Goal: Task Accomplishment & Management: Use online tool/utility

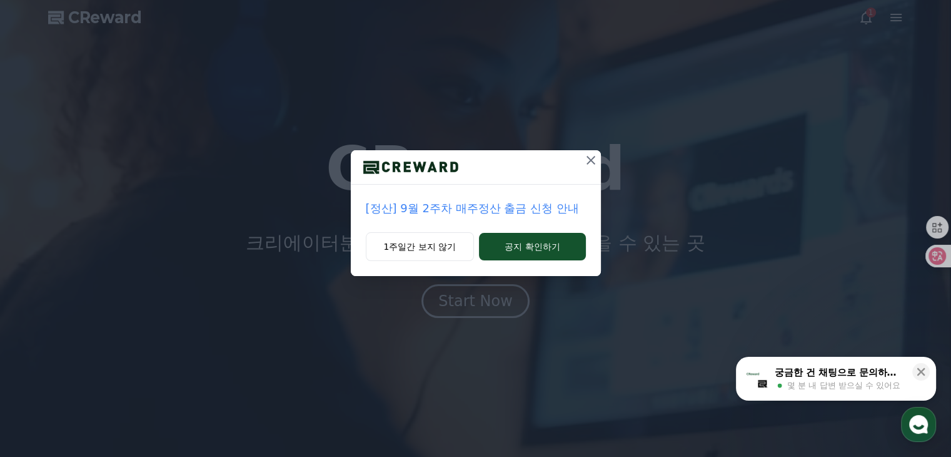
click at [588, 154] on icon at bounding box center [590, 160] width 15 height 15
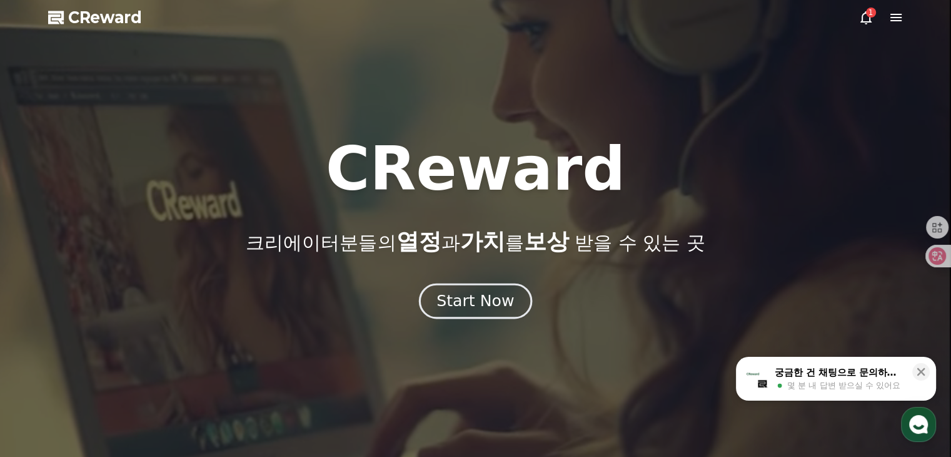
click at [492, 307] on div "Start Now" at bounding box center [476, 300] width 78 height 21
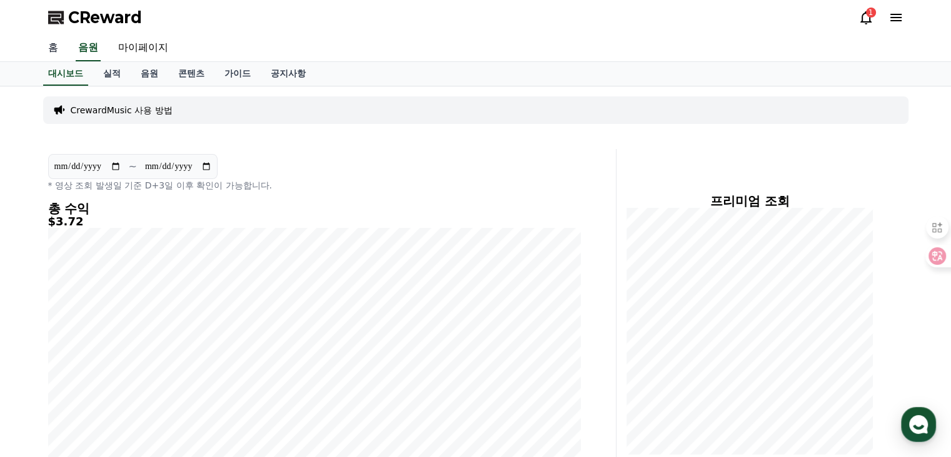
click at [55, 50] on link "홈" at bounding box center [53, 48] width 30 height 26
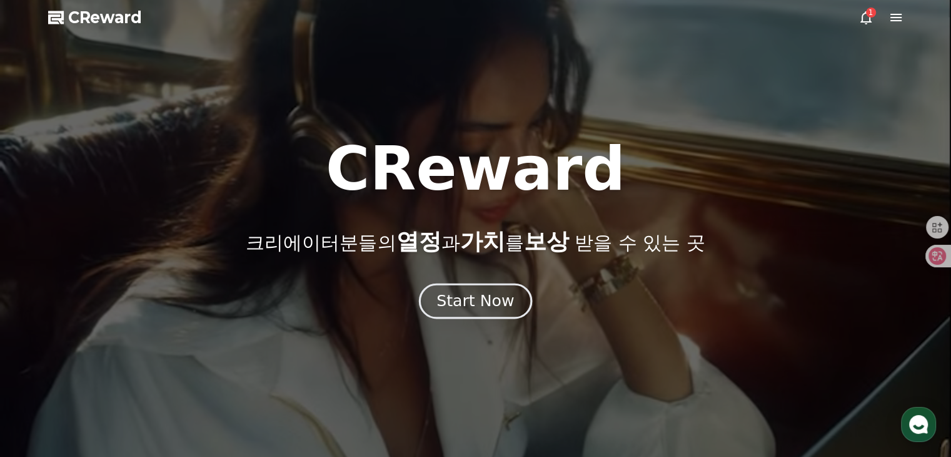
click at [442, 309] on div "Start Now" at bounding box center [476, 300] width 78 height 21
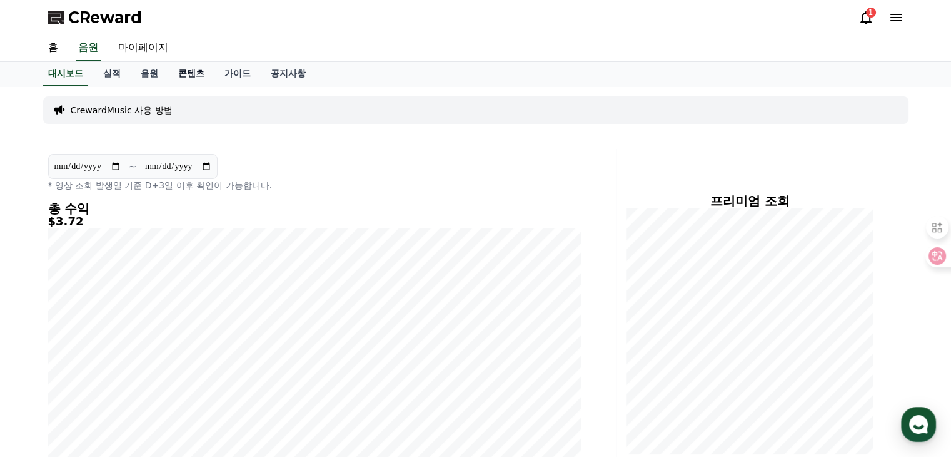
click at [199, 70] on link "콘텐츠" at bounding box center [191, 74] width 46 height 24
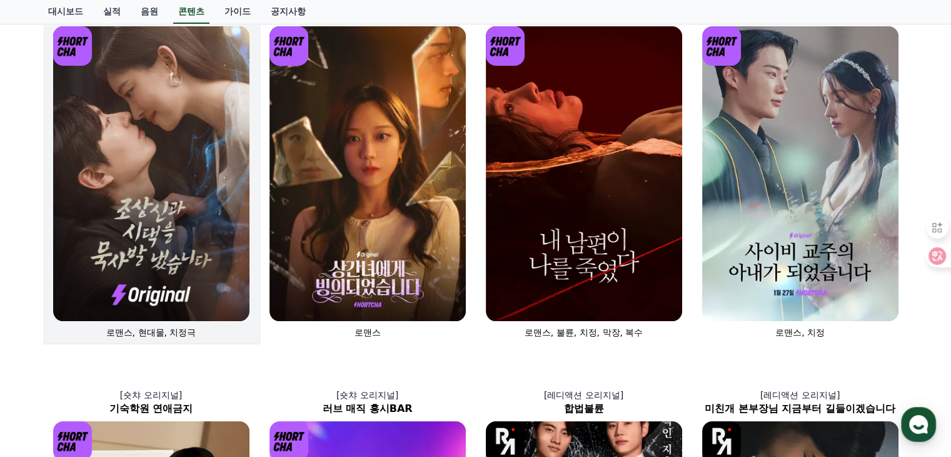
scroll to position [125, 0]
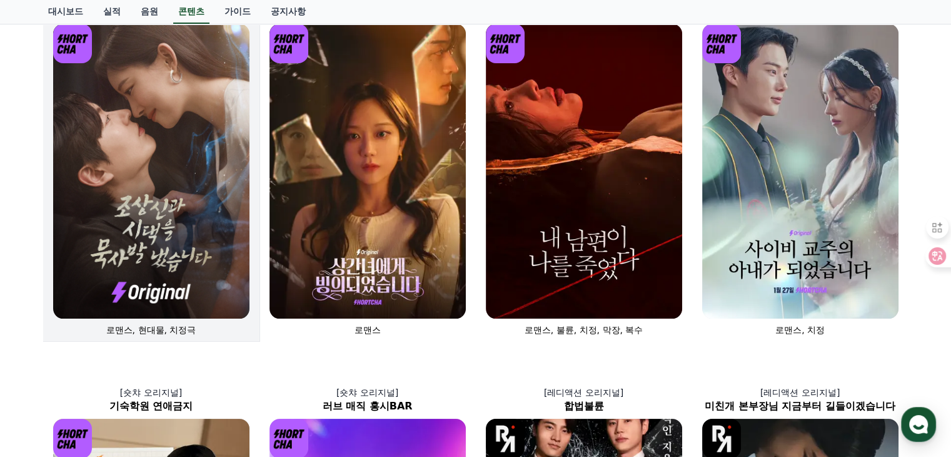
click at [174, 246] on img at bounding box center [151, 171] width 196 height 295
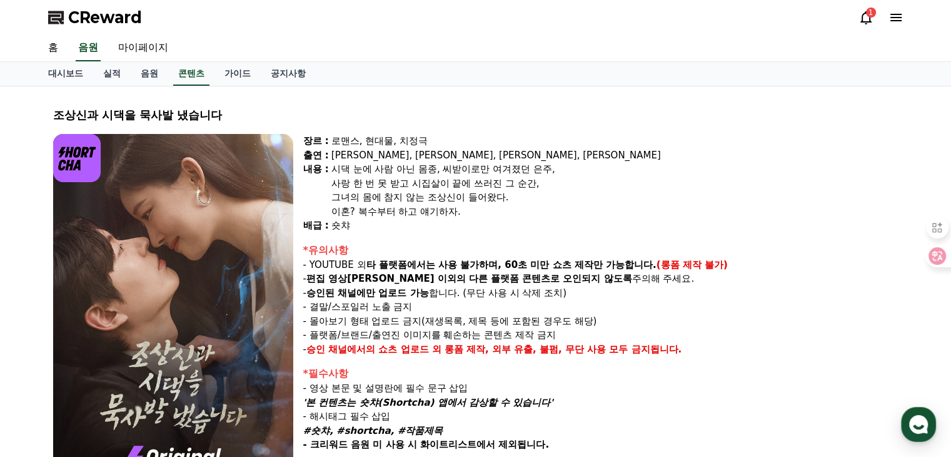
select select
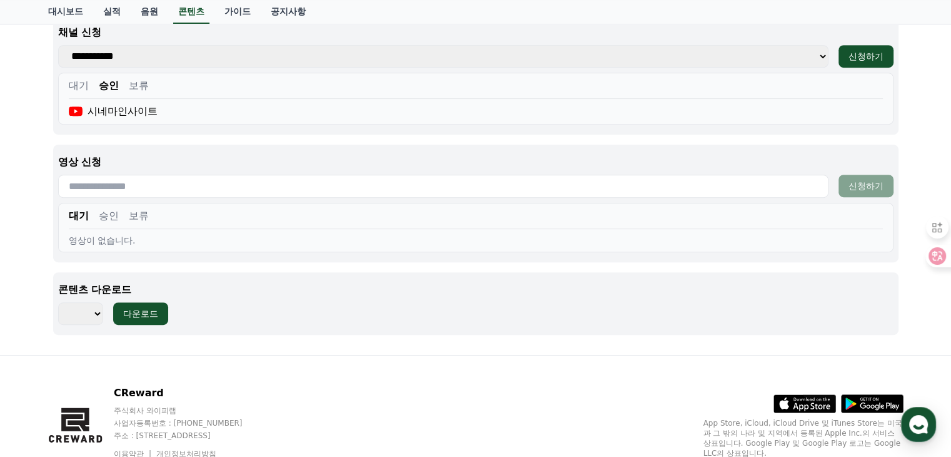
scroll to position [563, 0]
click at [128, 181] on input "text" at bounding box center [443, 185] width 770 height 23
paste input "**********"
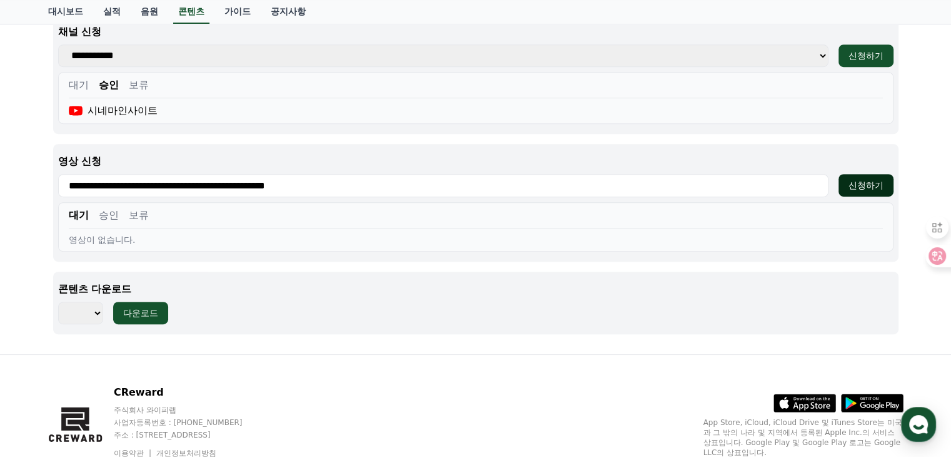
type input "**********"
click at [859, 193] on button "신청하기" at bounding box center [866, 185] width 55 height 23
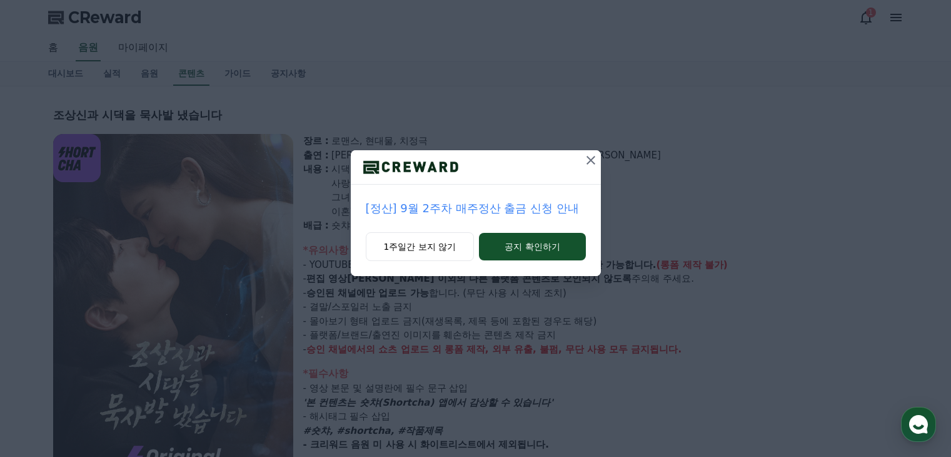
select select
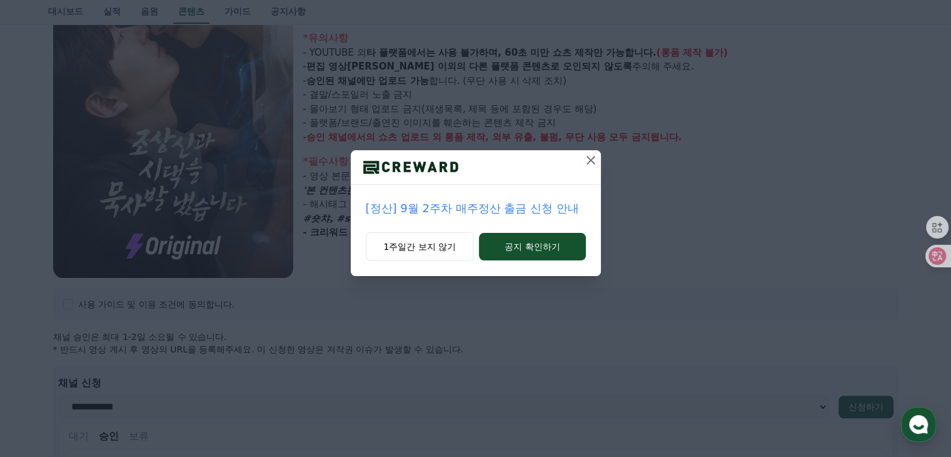
click at [587, 159] on icon at bounding box center [590, 160] width 15 height 15
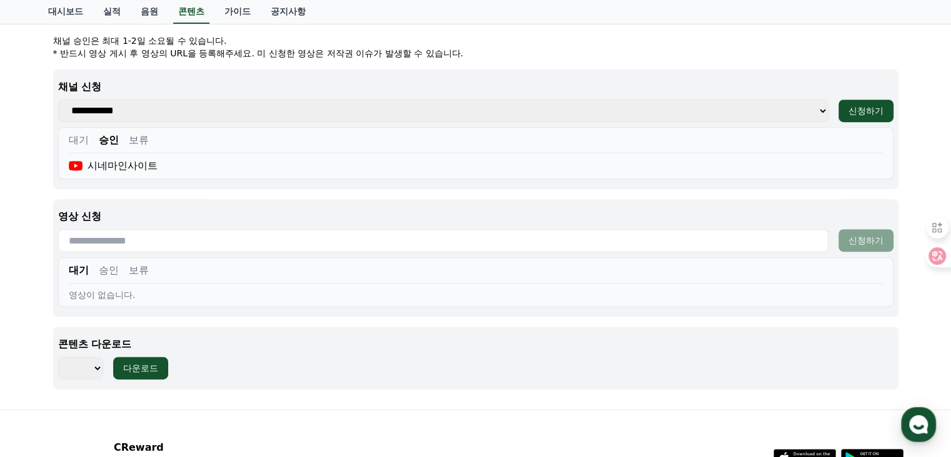
scroll to position [525, 0]
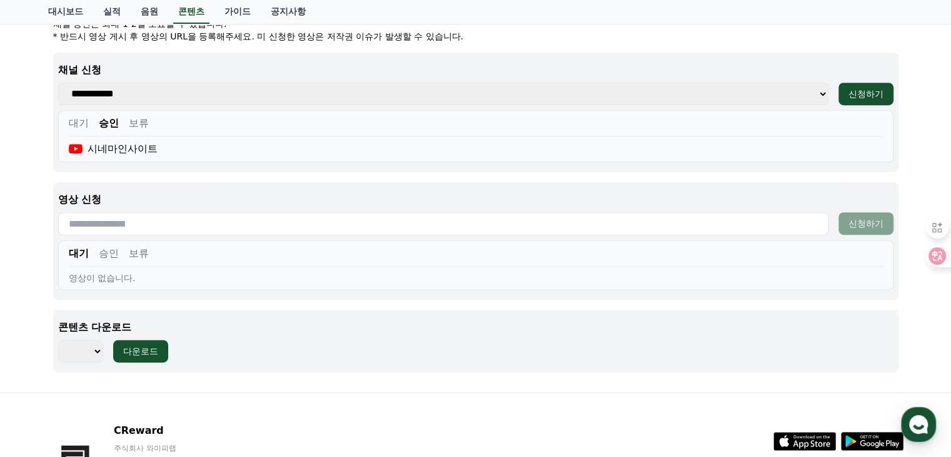
click at [119, 251] on div "대기 승인 보류" at bounding box center [476, 256] width 814 height 21
click at [108, 253] on button "승인" at bounding box center [109, 253] width 20 height 15
